Goal: Information Seeking & Learning: Learn about a topic

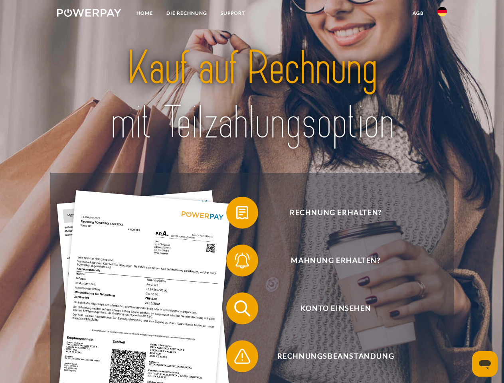
click at [89, 14] on img at bounding box center [89, 13] width 64 height 8
click at [442, 14] on img at bounding box center [442, 12] width 10 height 10
click at [418, 13] on link "agb" at bounding box center [418, 13] width 25 height 14
click at [236, 214] on span at bounding box center [230, 213] width 40 height 40
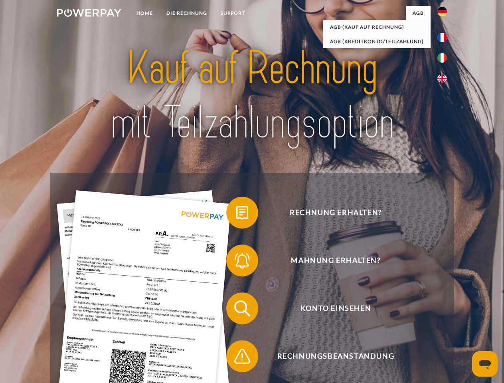
click at [236, 262] on span at bounding box center [230, 261] width 40 height 40
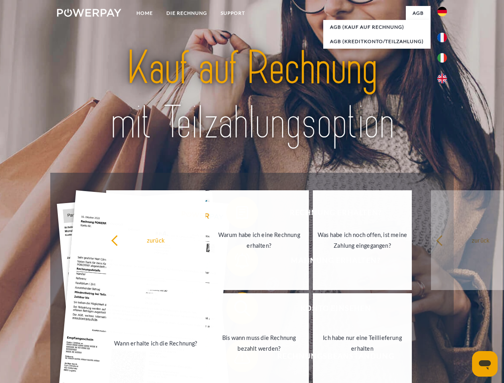
click at [236, 310] on link "Bis wann muss die Rechnung bezahlt werden?" at bounding box center [259, 343] width 99 height 100
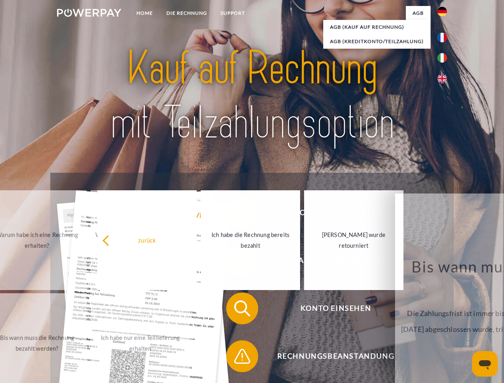
click at [236, 358] on span at bounding box center [230, 357] width 40 height 40
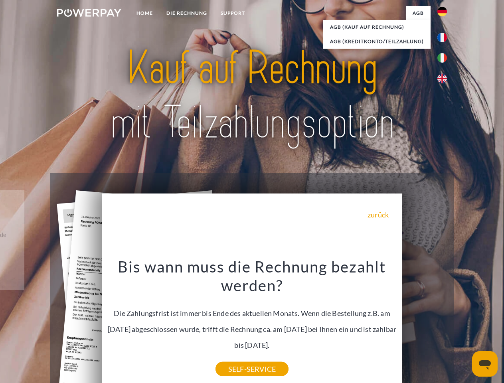
click at [485, 364] on icon "Messaging-Fenster öffnen" at bounding box center [485, 365] width 12 height 10
